Goal: Transaction & Acquisition: Purchase product/service

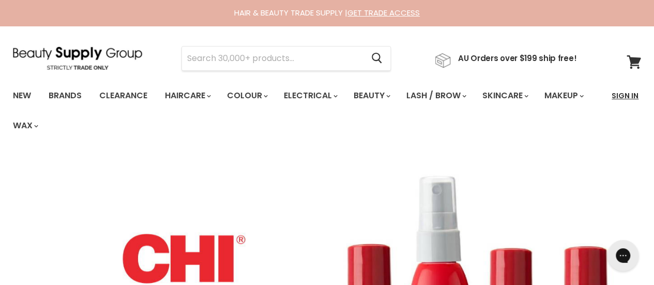
click at [623, 97] on link "Sign In" at bounding box center [624, 96] width 39 height 22
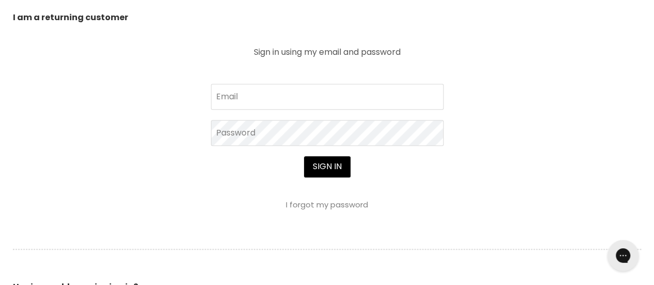
scroll to position [413, 0]
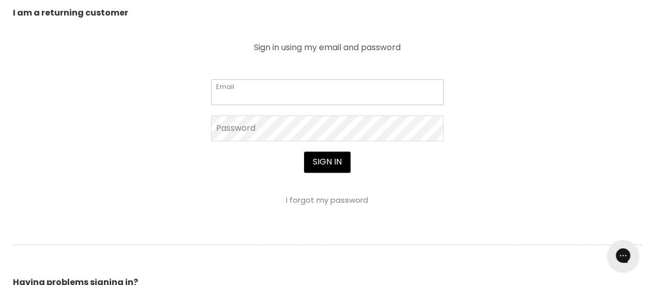
type input "reemarshall7@gmail.com"
click at [135, 170] on section "Welcome to Beauty Supply Group I am a new customer Create a new account for a b…" at bounding box center [327, 94] width 654 height 563
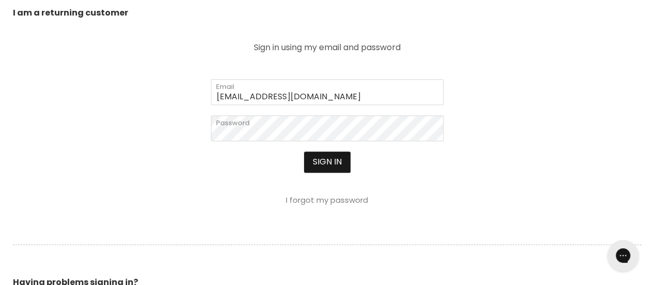
click at [336, 159] on button "Sign in" at bounding box center [327, 161] width 46 height 21
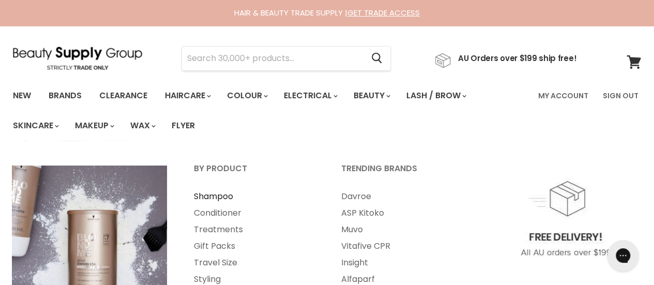
scroll to position [69, 0]
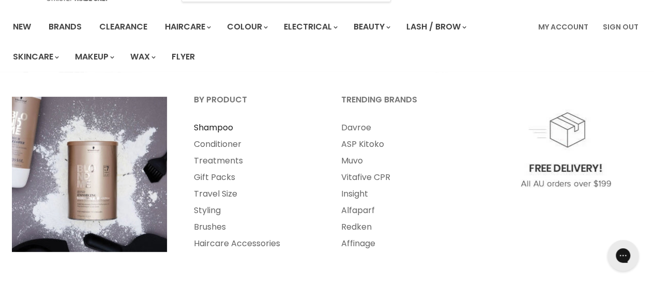
click at [209, 124] on link "Shampoo" at bounding box center [253, 127] width 145 height 17
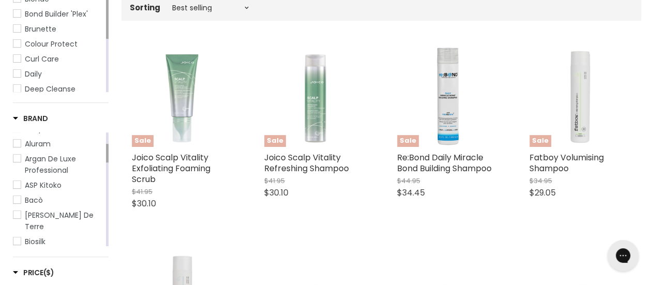
scroll to position [275, 0]
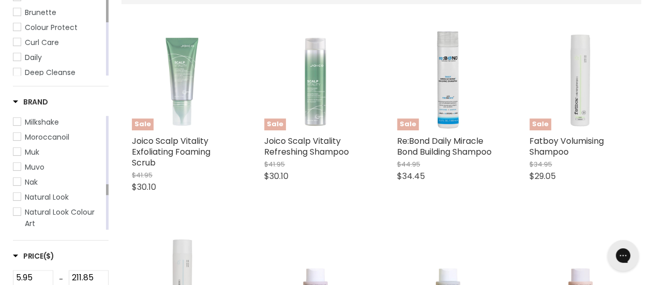
click at [16, 125] on span "Milkshake" at bounding box center [16, 121] width 7 height 7
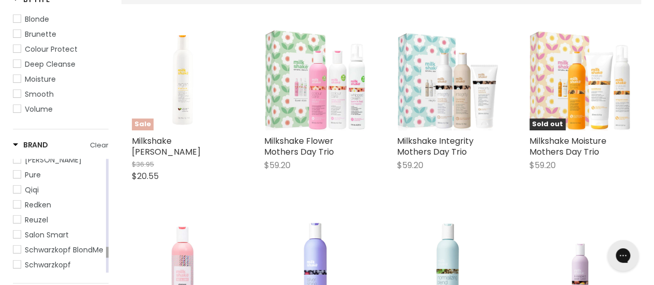
click at [15, 178] on span "Pure" at bounding box center [16, 173] width 7 height 7
